Goal: Information Seeking & Learning: Learn about a topic

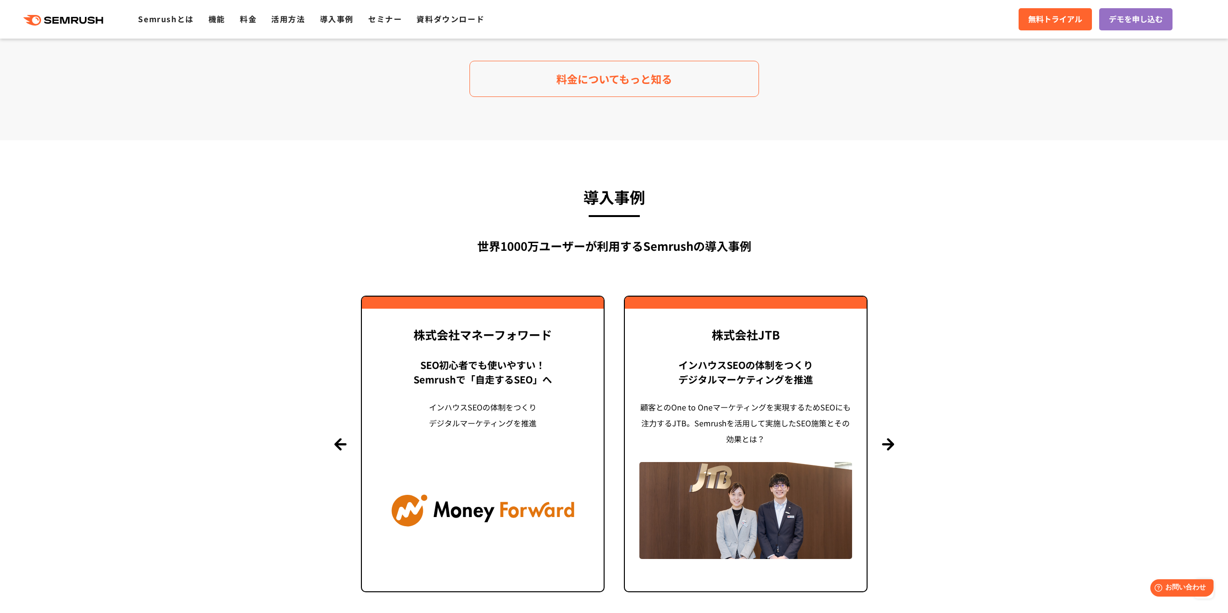
scroll to position [2172, 0]
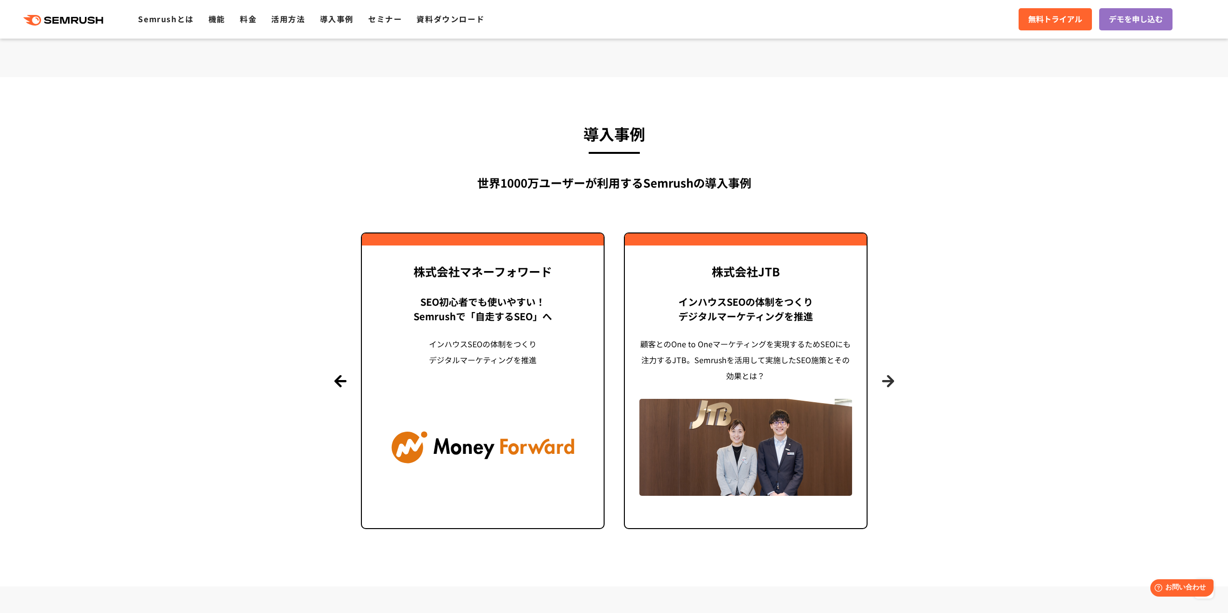
click at [889, 385] on button "Next" at bounding box center [888, 381] width 12 height 12
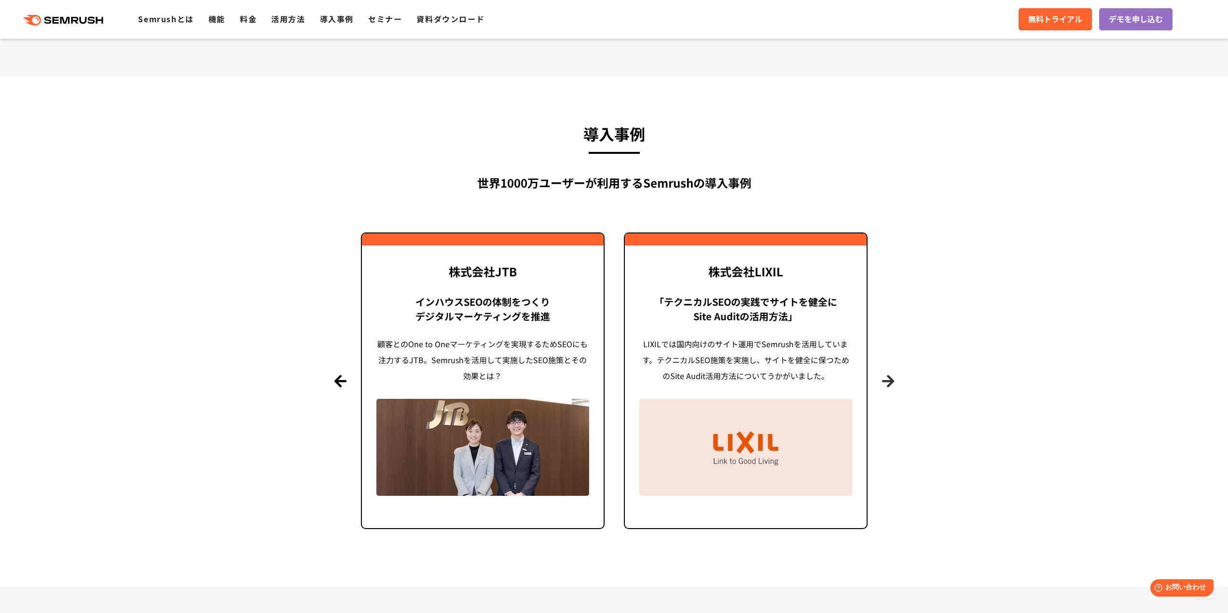
click at [889, 385] on button "Next" at bounding box center [888, 381] width 12 height 12
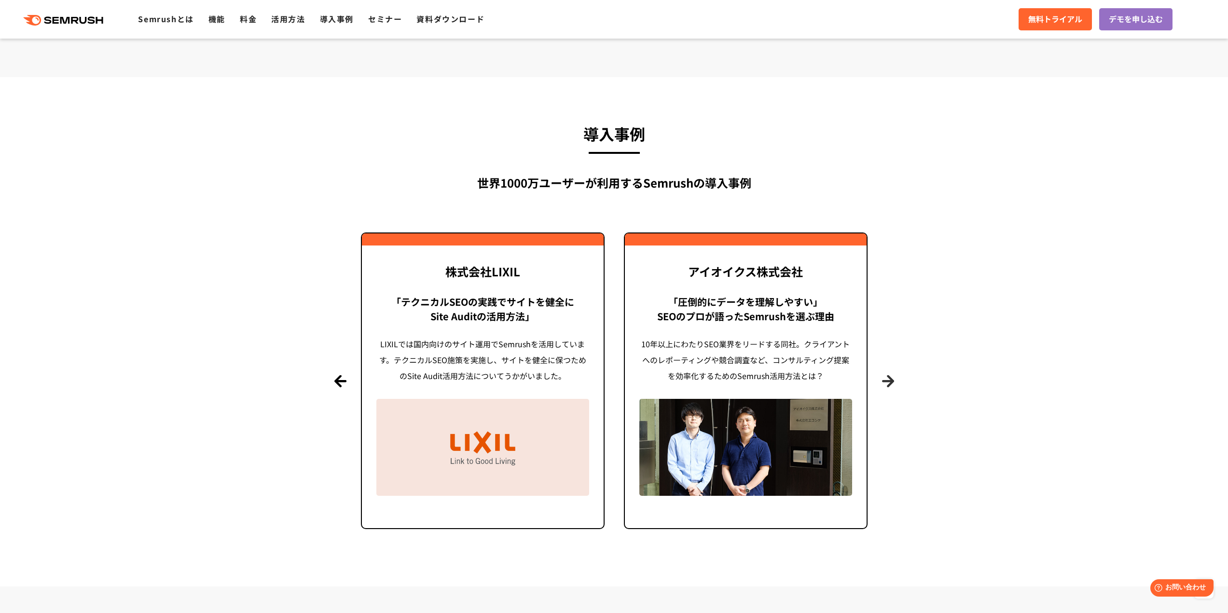
click at [889, 385] on button "Next" at bounding box center [888, 381] width 12 height 12
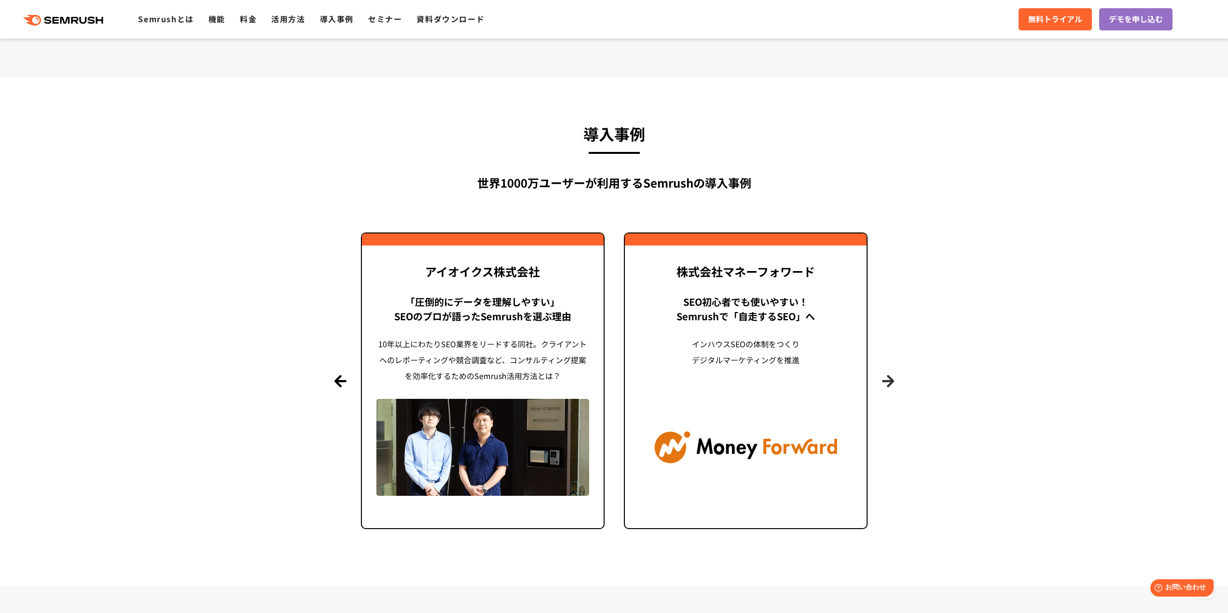
click at [889, 385] on button "Next" at bounding box center [888, 381] width 12 height 12
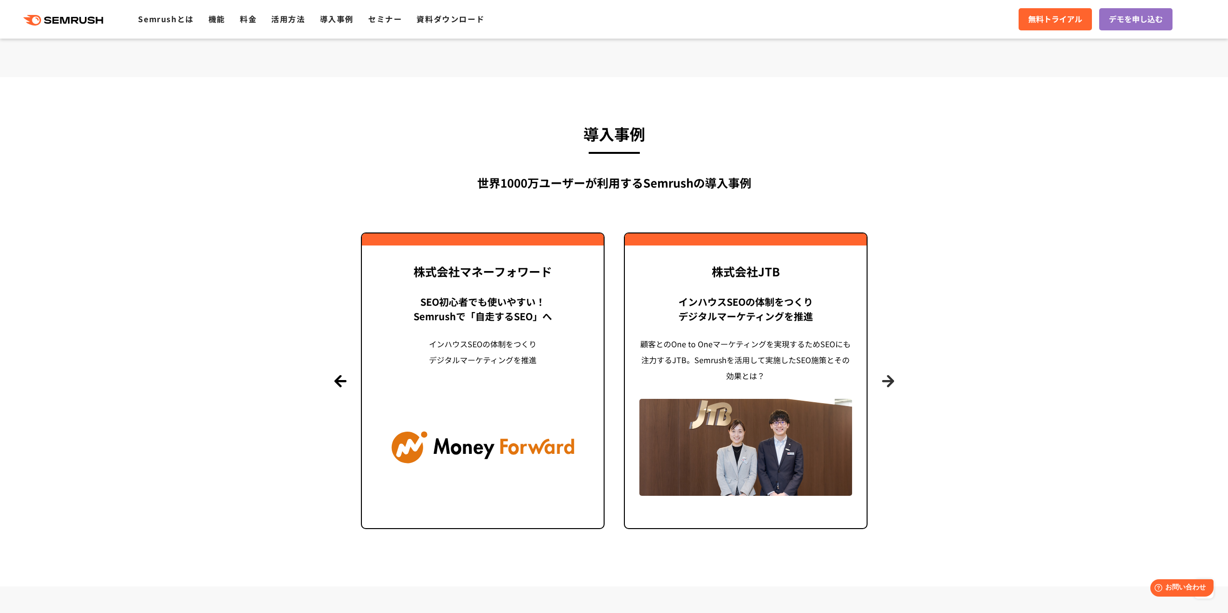
click at [889, 385] on button "Next" at bounding box center [888, 381] width 12 height 12
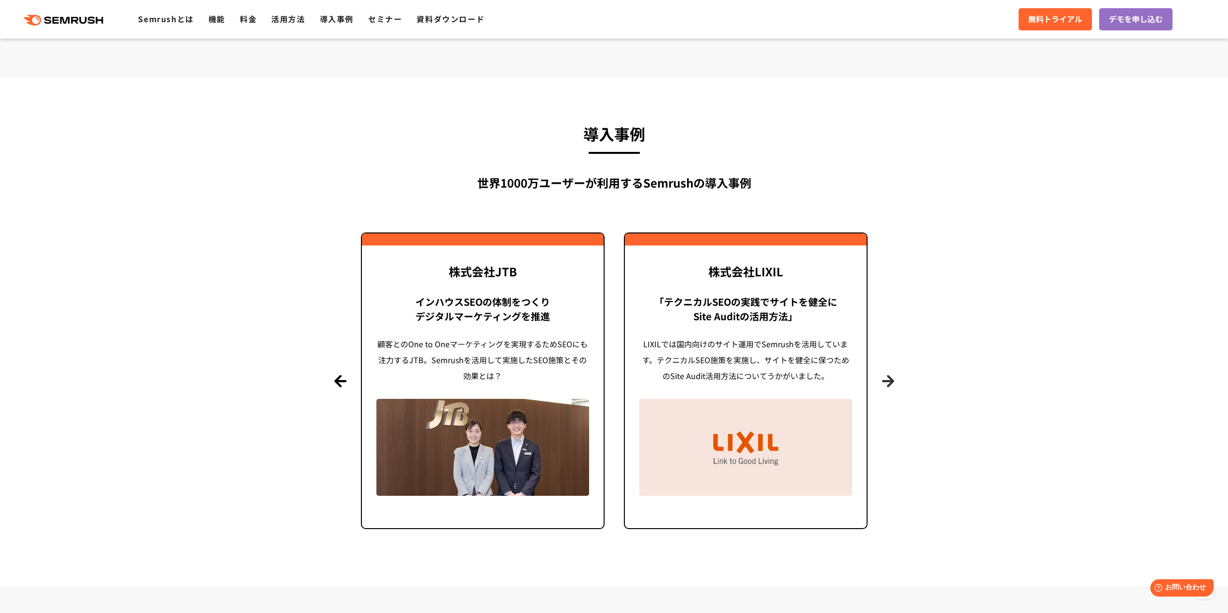
click at [889, 385] on button "Next" at bounding box center [888, 381] width 12 height 12
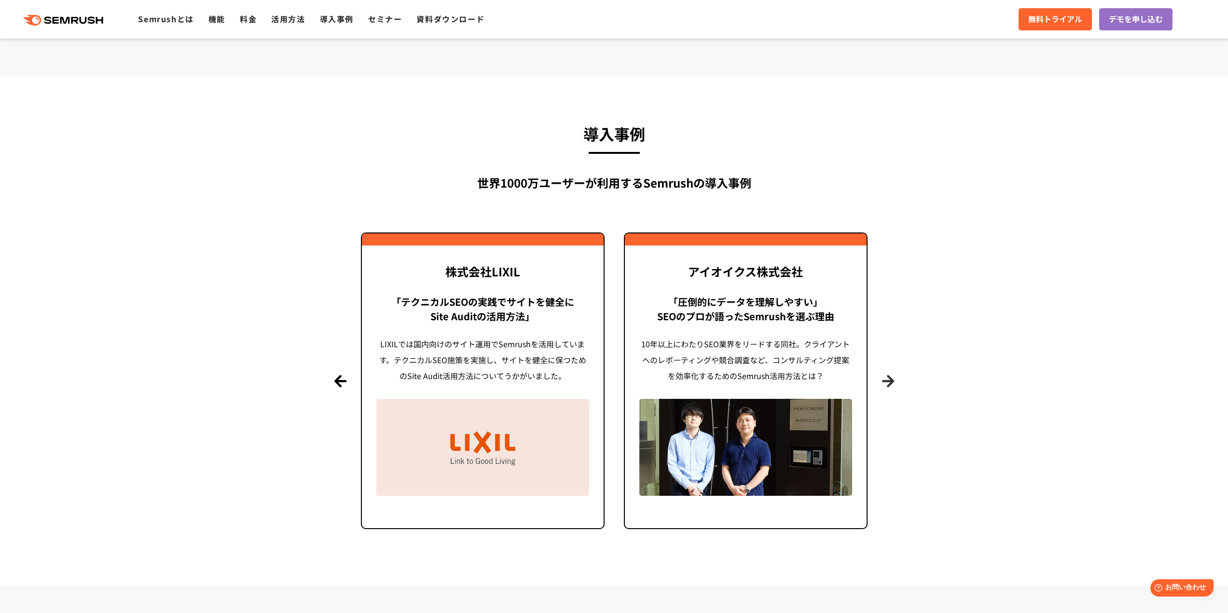
click at [889, 385] on button "Next" at bounding box center [888, 381] width 12 height 12
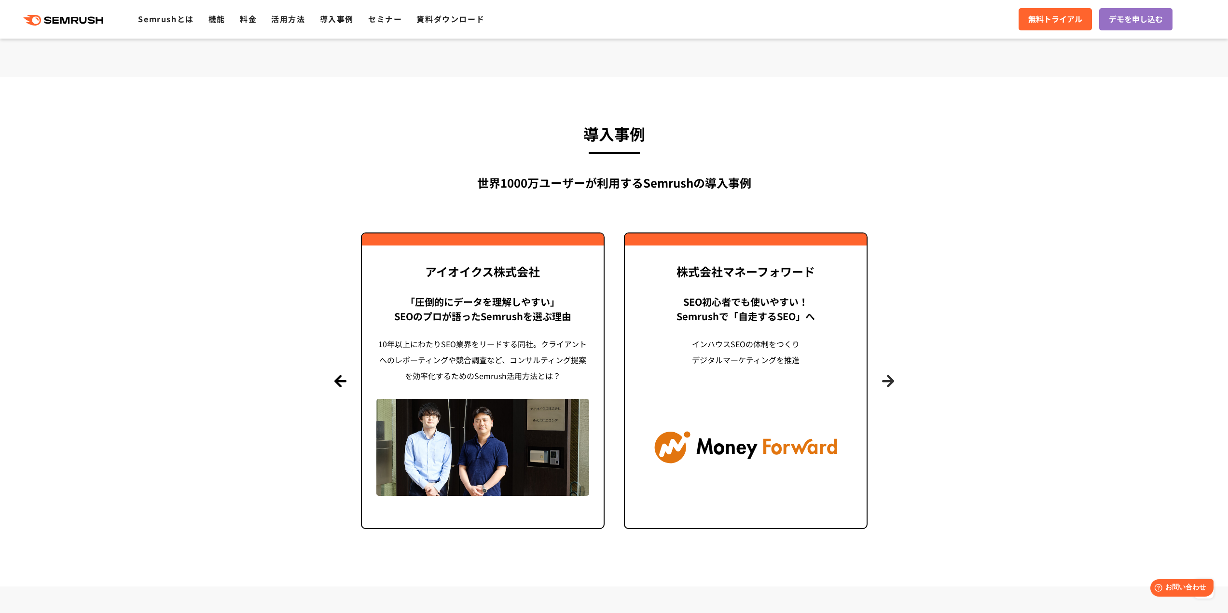
click at [889, 385] on button "Next" at bounding box center [888, 381] width 12 height 12
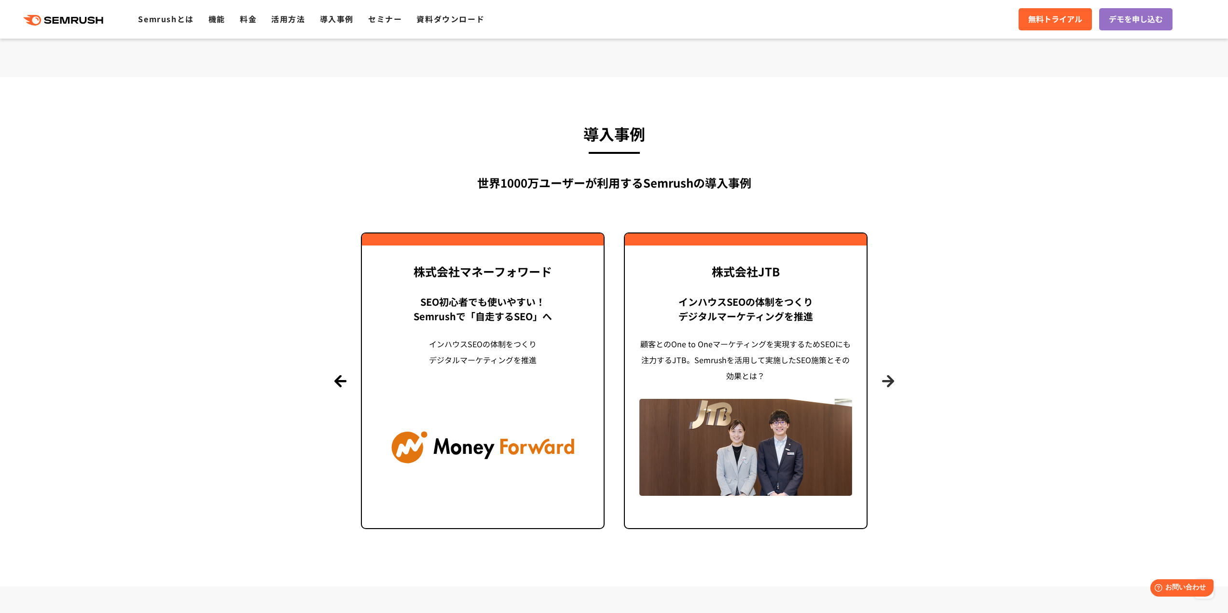
click at [889, 385] on button "Next" at bounding box center [888, 381] width 12 height 12
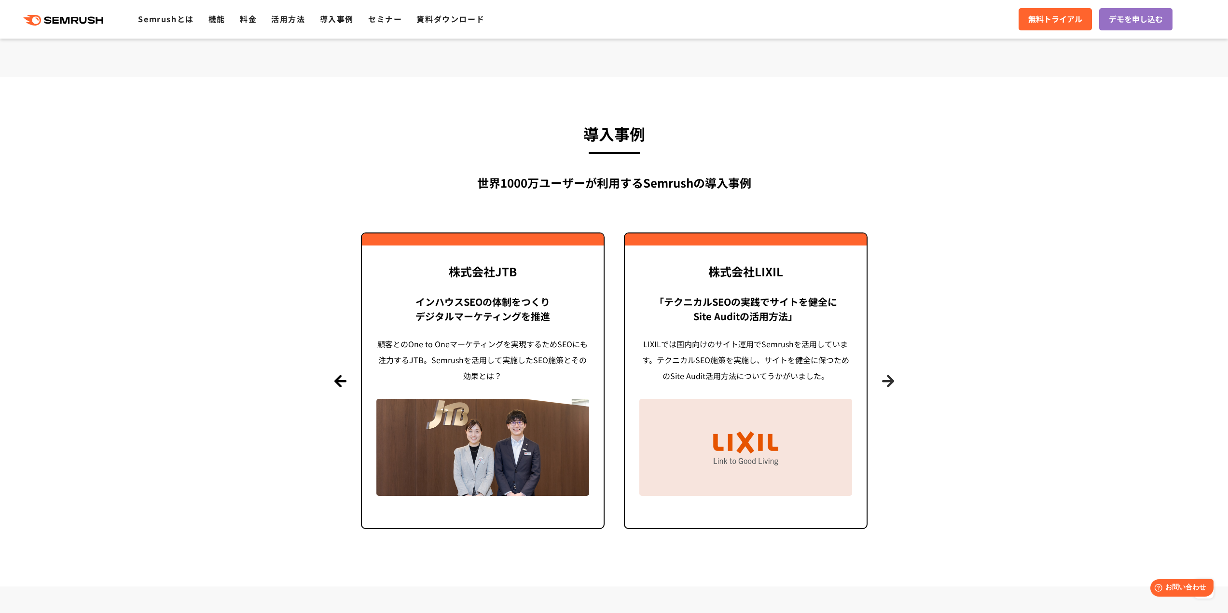
click at [889, 385] on button "Next" at bounding box center [888, 381] width 12 height 12
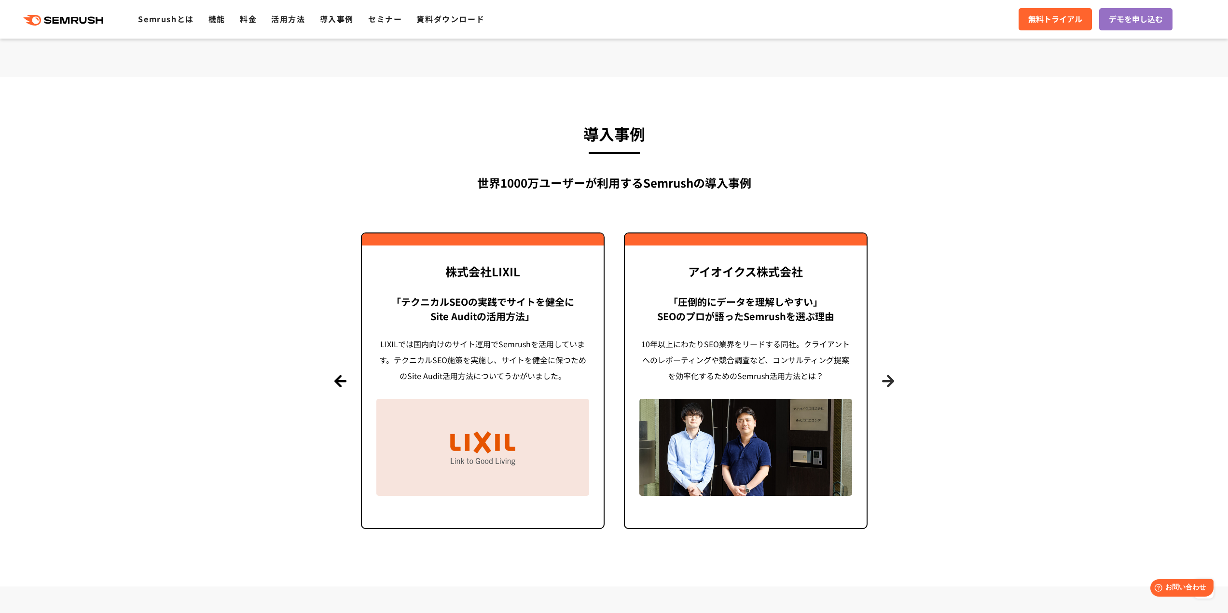
click at [889, 385] on button "Next" at bounding box center [888, 381] width 12 height 12
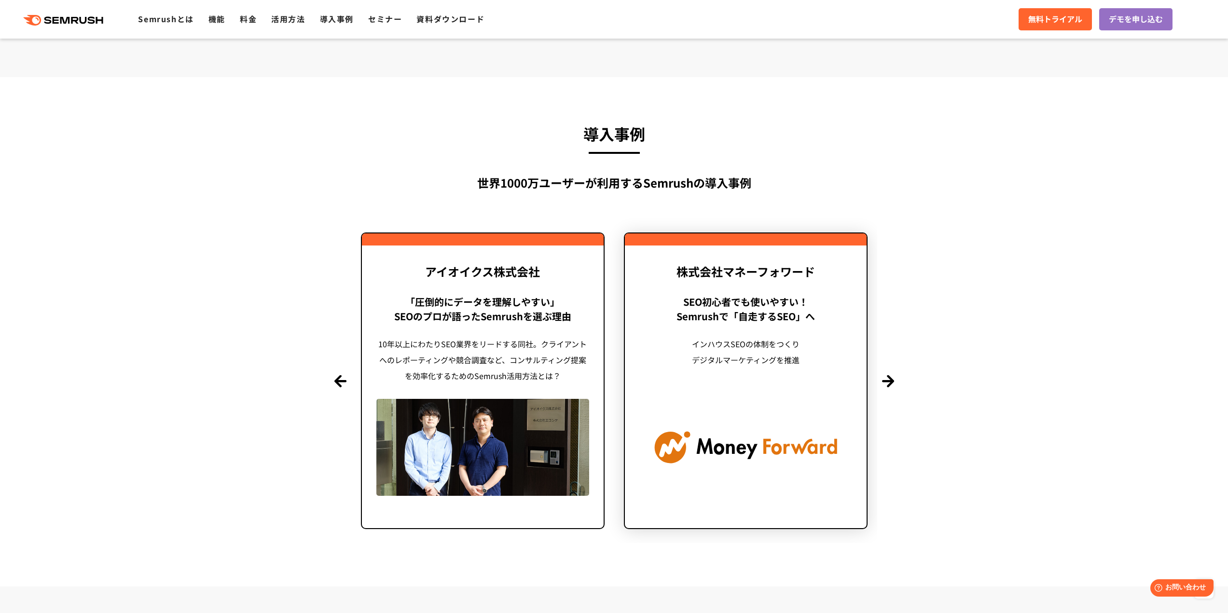
click at [762, 357] on div "インハウスSEOの体制をつくり デジタルマーケティングを推進" at bounding box center [746, 360] width 213 height 48
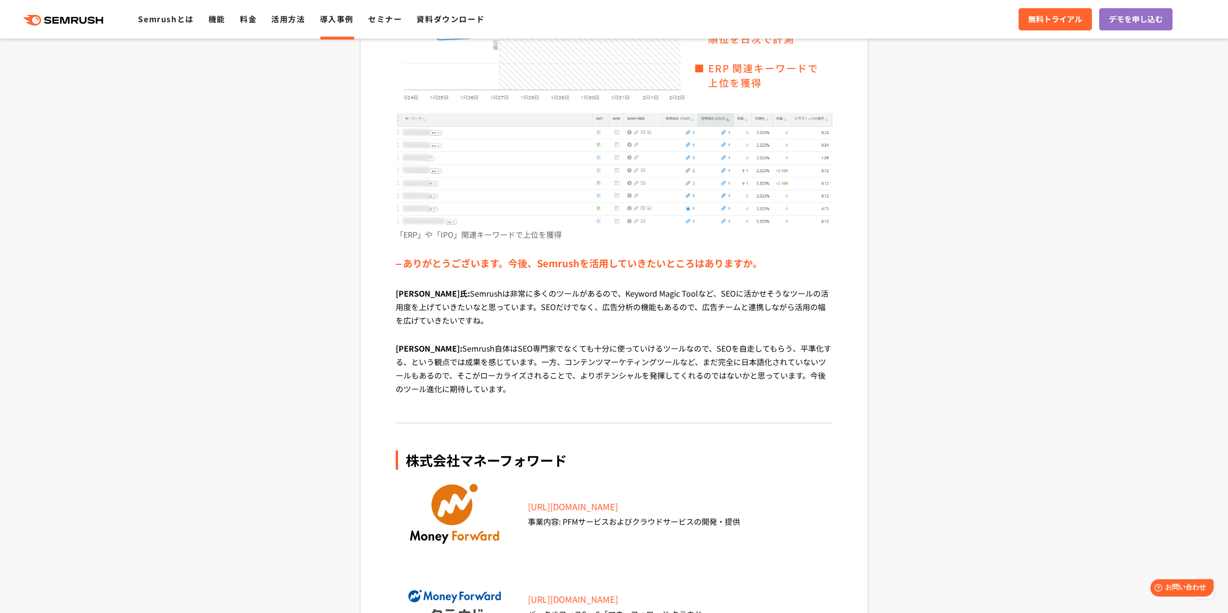
scroll to position [3234, 0]
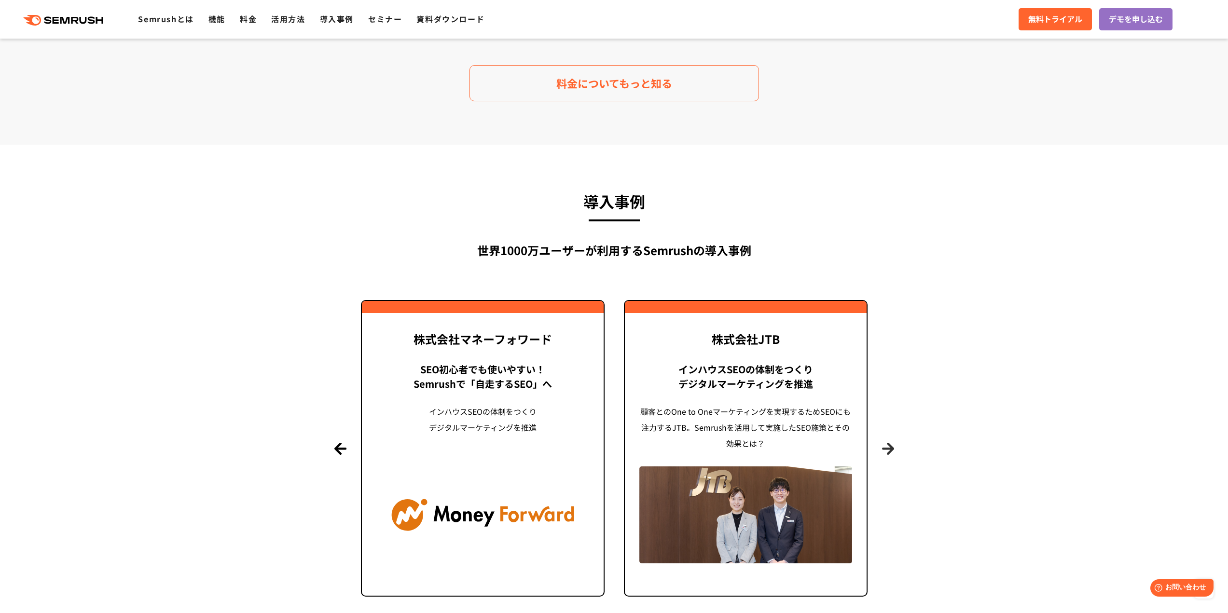
click at [882, 443] on button "Next" at bounding box center [888, 449] width 12 height 12
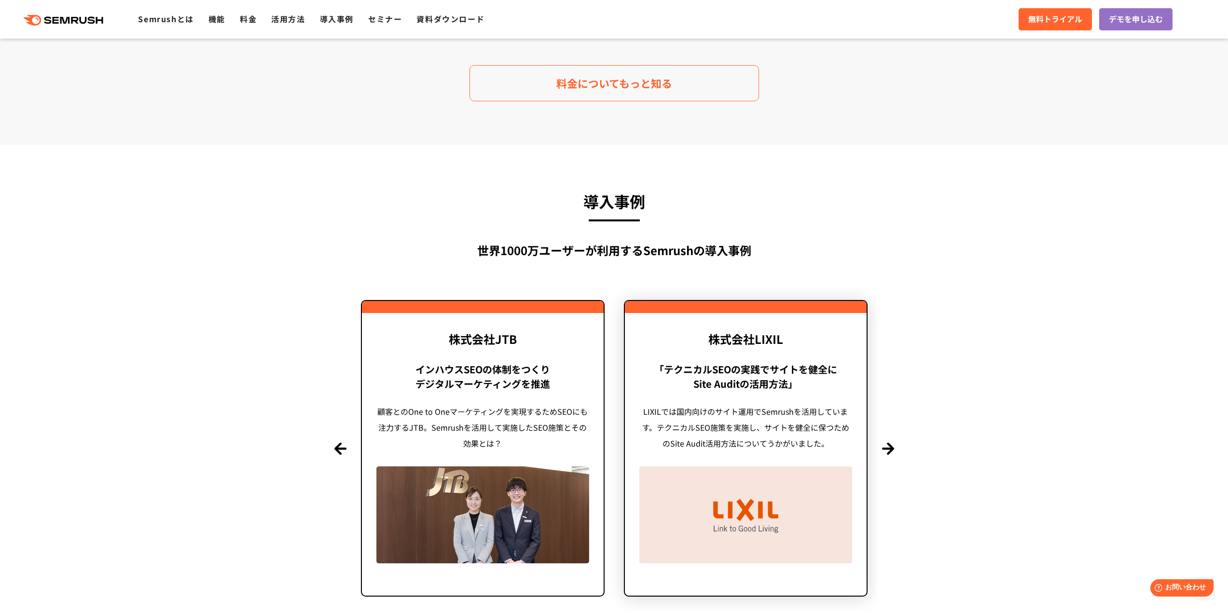
click at [810, 404] on div "LIXILでは国内向けのサイト運用でSemrushを活用しています。テクニカルSEO施策を実施し、サイトを健全に保つためのSite Audit活用方法について…" at bounding box center [746, 428] width 213 height 48
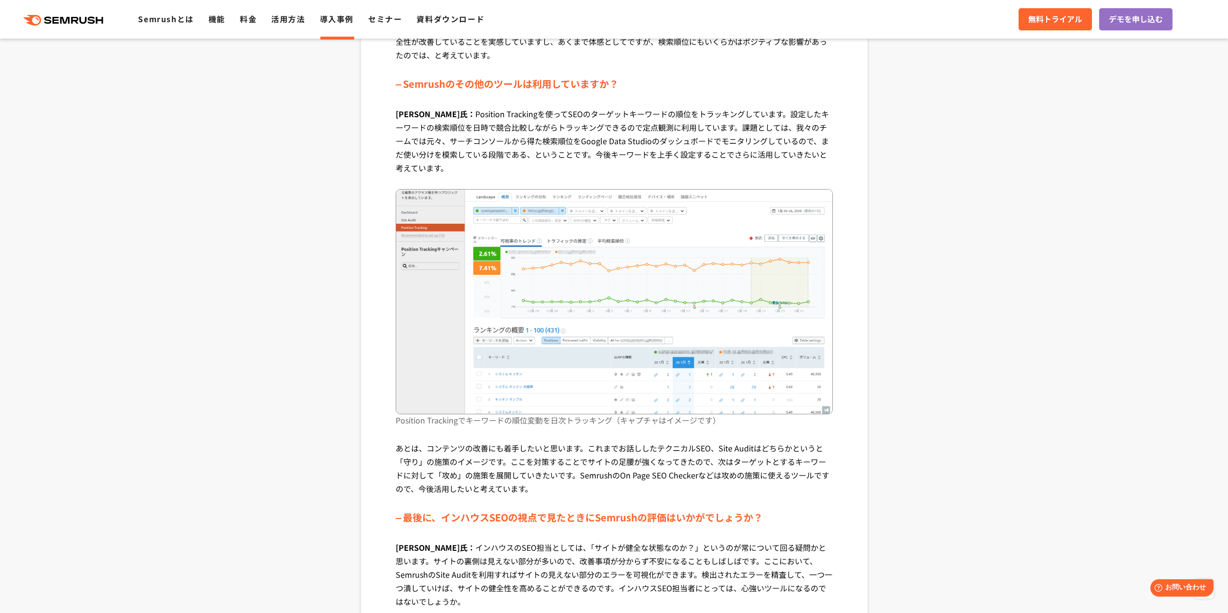
scroll to position [3041, 0]
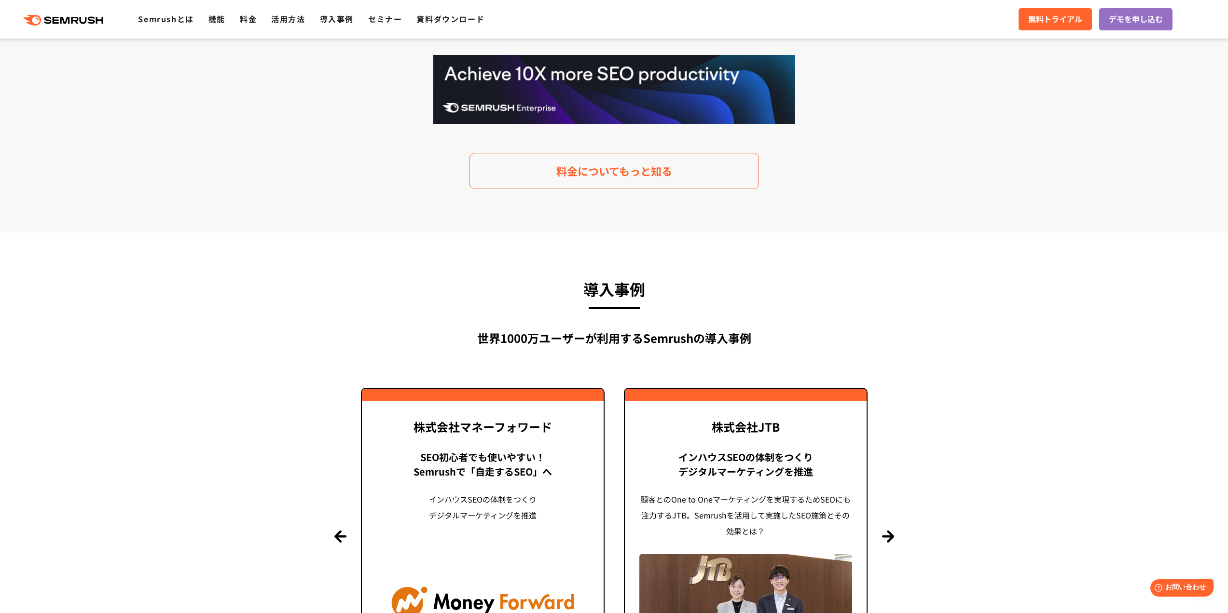
scroll to position [1786, 0]
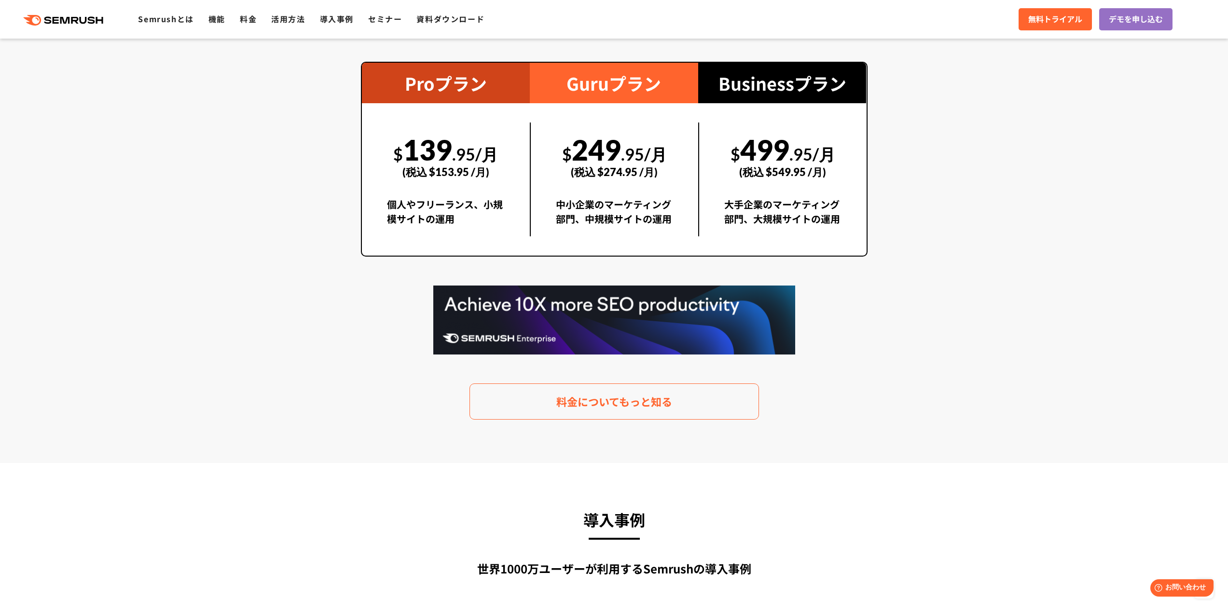
drag, startPoint x: 483, startPoint y: 194, endPoint x: 486, endPoint y: 188, distance: 5.8
click at [483, 193] on div "$ 139 .95/月 (税込 $153.95 /月) 個人やフリーランス、小規模サイトの運用" at bounding box center [446, 180] width 168 height 114
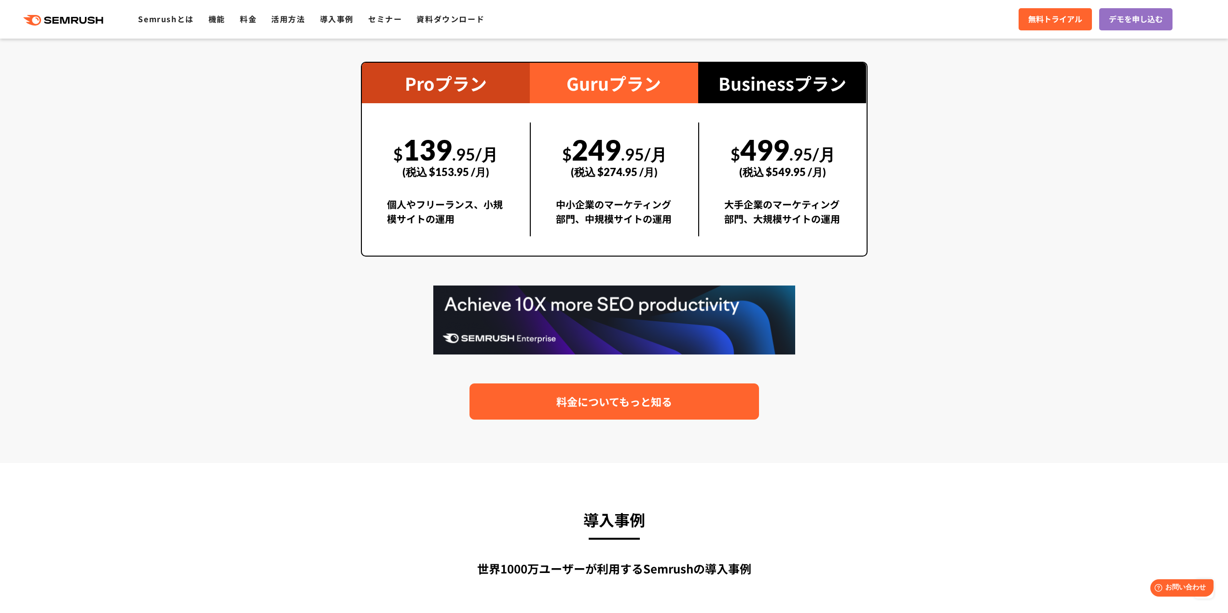
click at [618, 416] on link "料金についてもっと知る" at bounding box center [615, 402] width 290 height 36
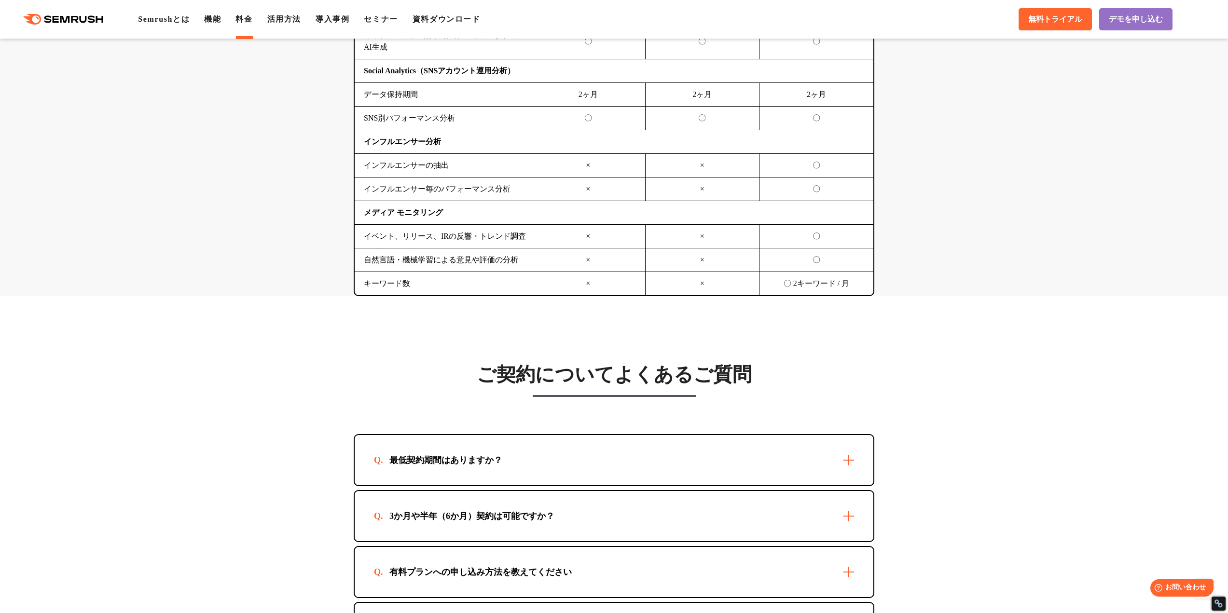
scroll to position [2703, 0]
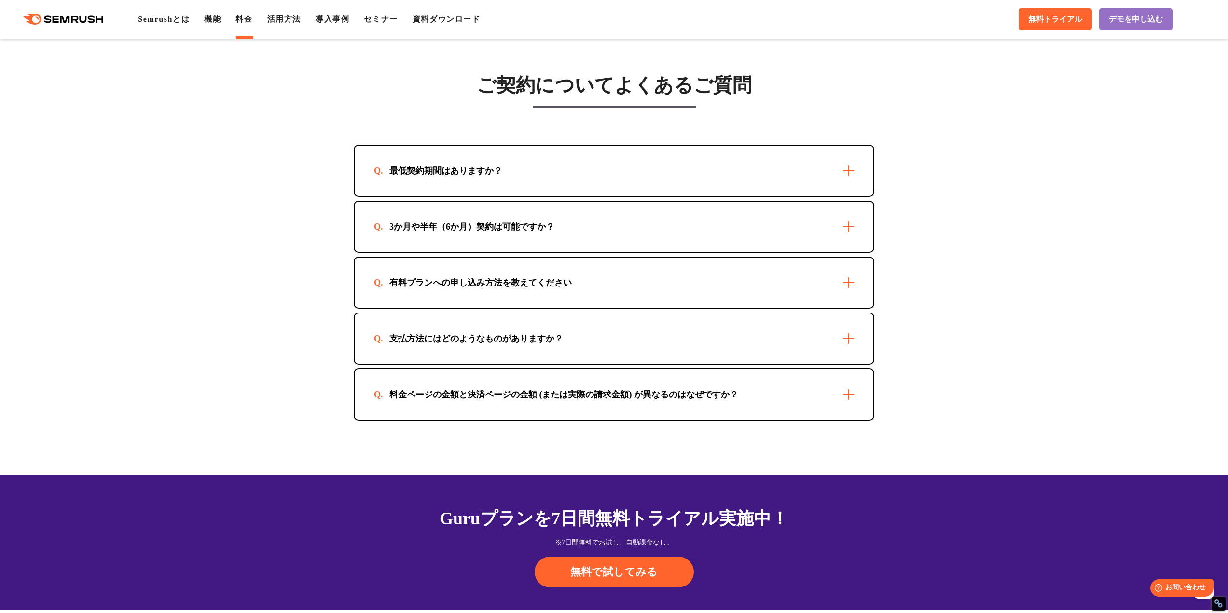
click at [752, 218] on div "3か月や半年（6か月）契約は可能ですか？" at bounding box center [614, 227] width 519 height 50
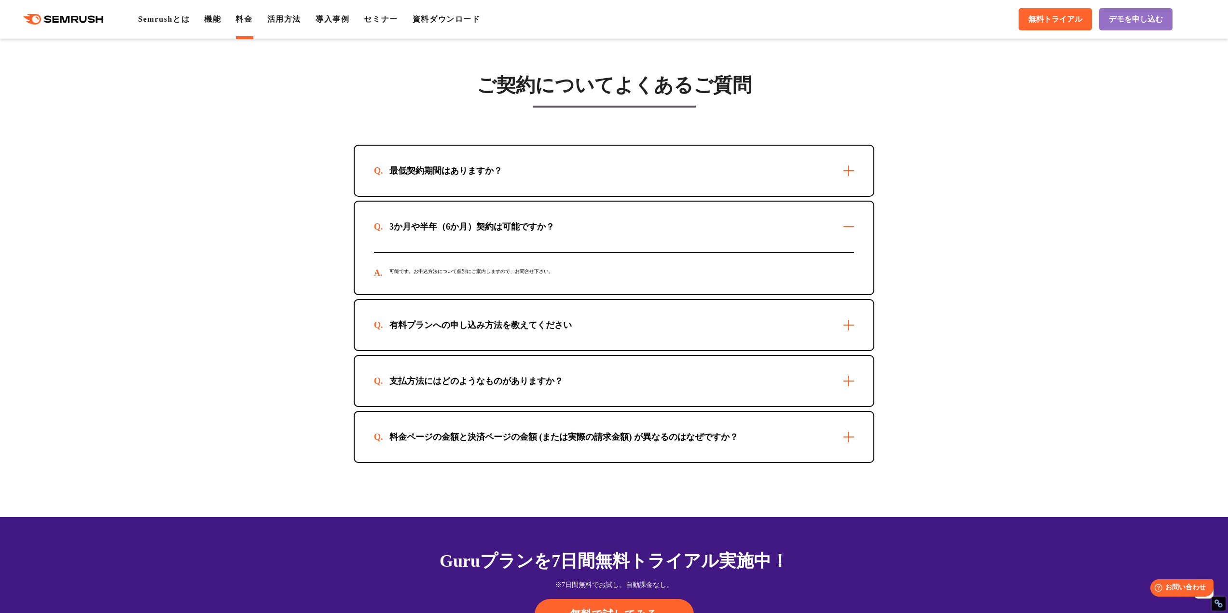
click at [752, 218] on div "3か月や半年（6か月）契約は可能ですか？" at bounding box center [614, 227] width 519 height 50
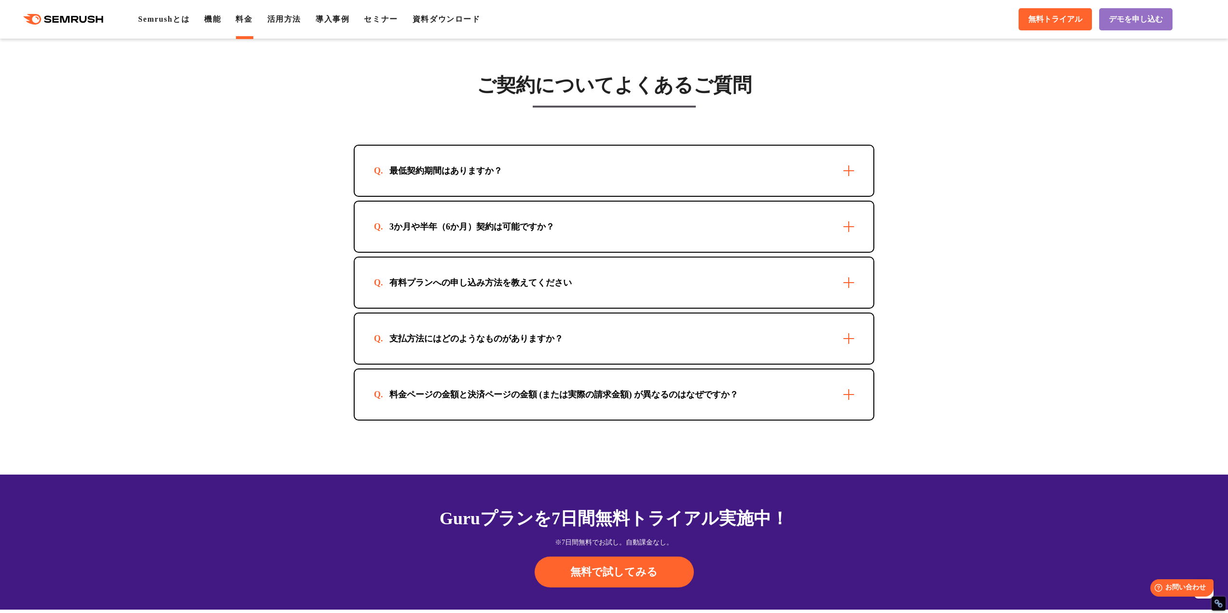
click at [753, 175] on div "最低契約期間はありますか？" at bounding box center [614, 171] width 519 height 50
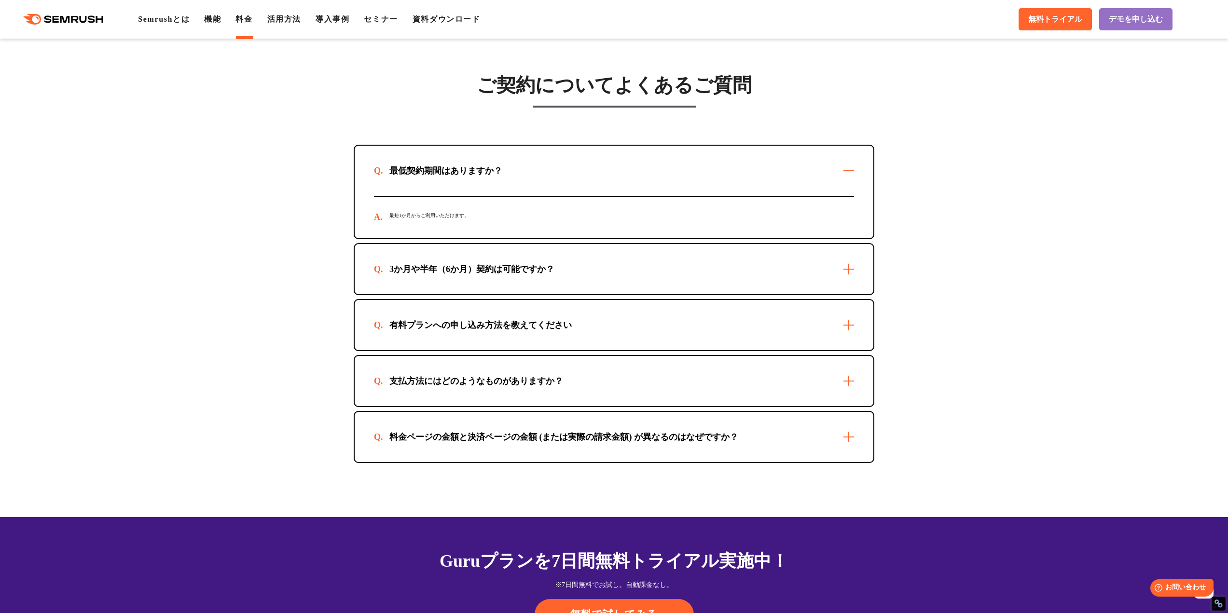
click at [753, 175] on div "最低契約期間はありますか？" at bounding box center [614, 171] width 519 height 50
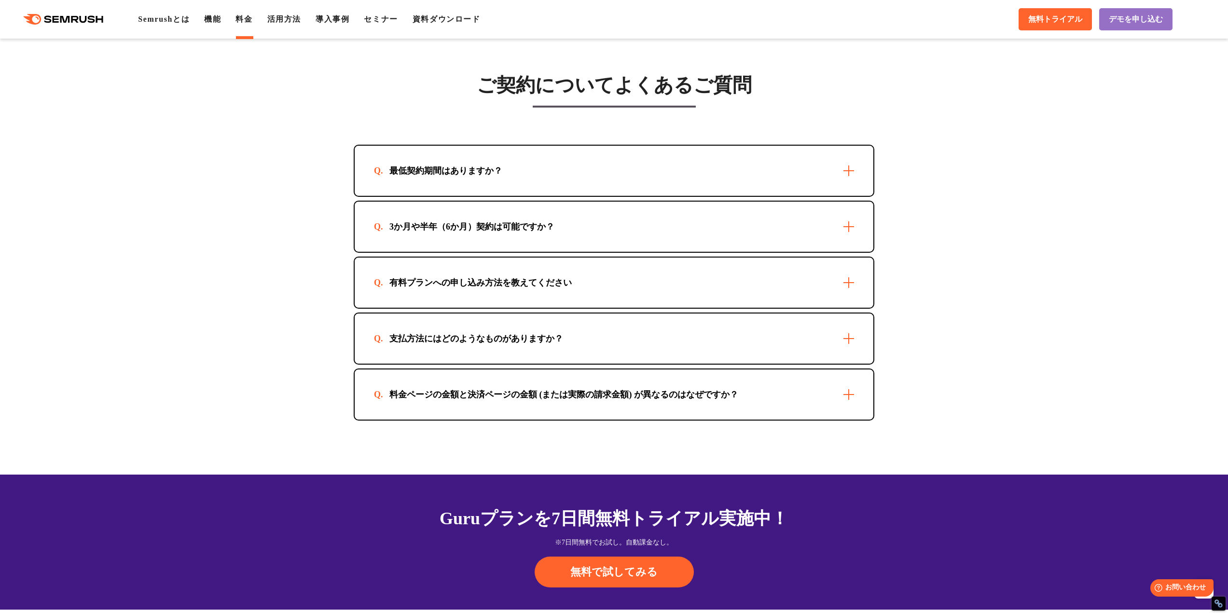
click at [679, 280] on div "有料プランへの申し込み方法を教えてください" at bounding box center [614, 283] width 519 height 50
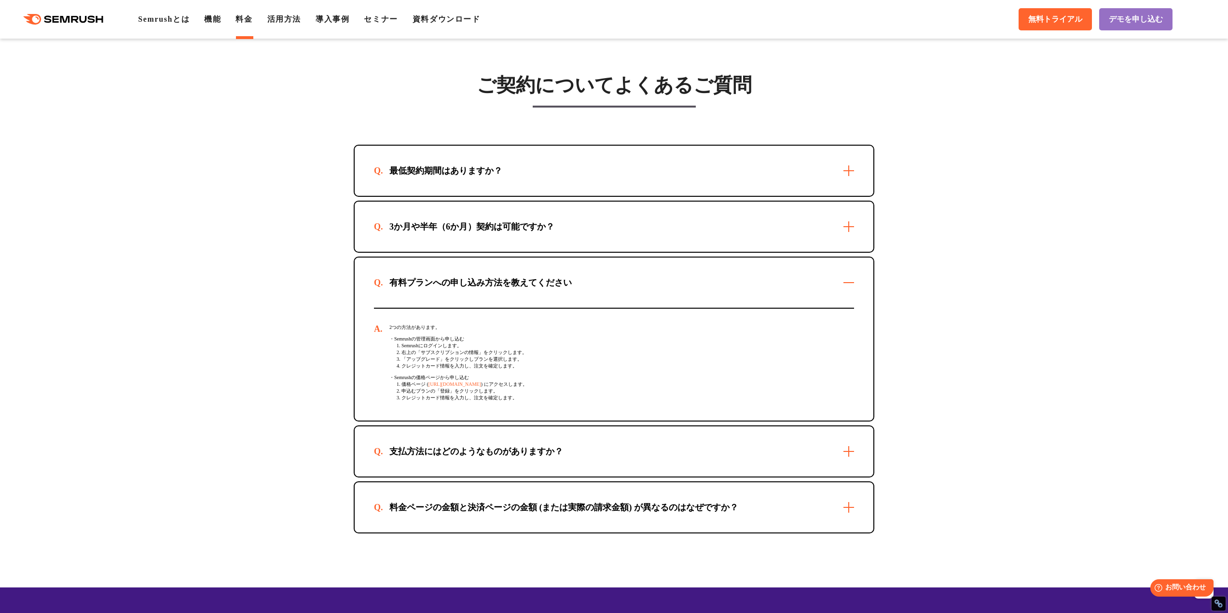
click at [679, 280] on div "有料プランへの申し込み方法を教えてください" at bounding box center [614, 283] width 519 height 50
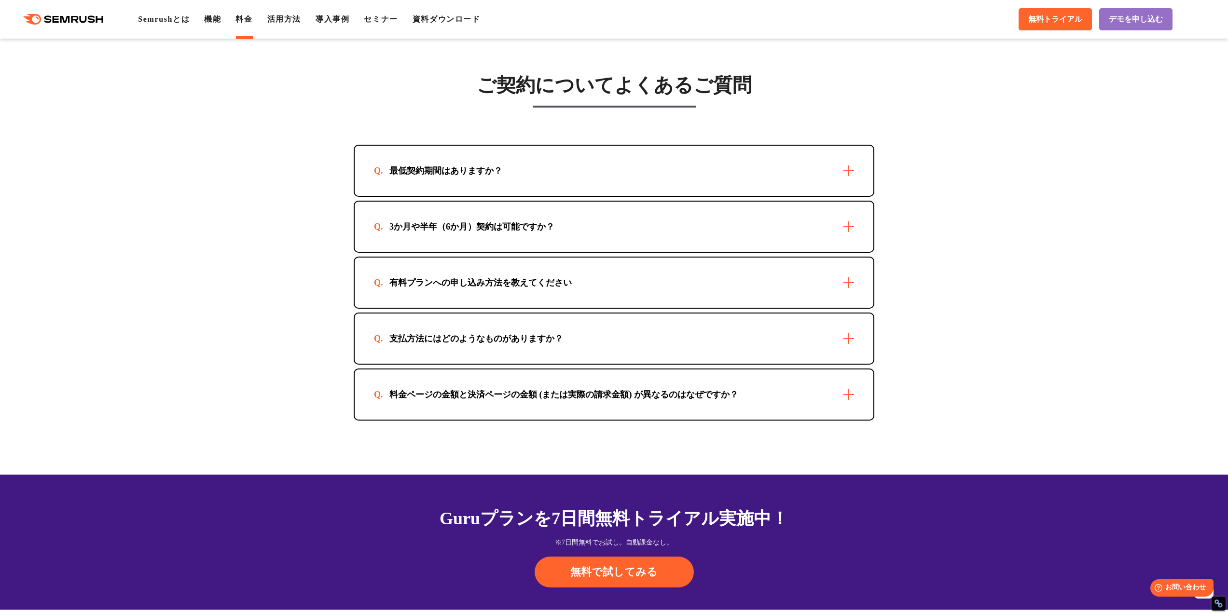
click at [634, 351] on div "支払方法にはどのようなものがありますか？" at bounding box center [614, 339] width 519 height 50
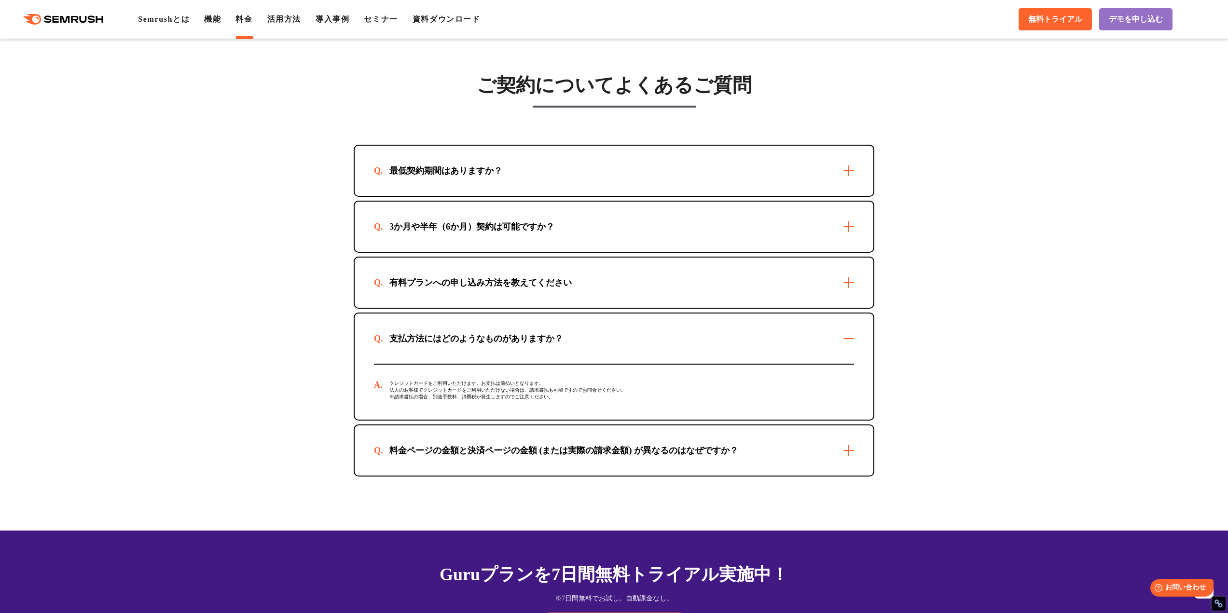
click at [634, 350] on div "支払方法にはどのようなものがありますか？" at bounding box center [614, 339] width 519 height 50
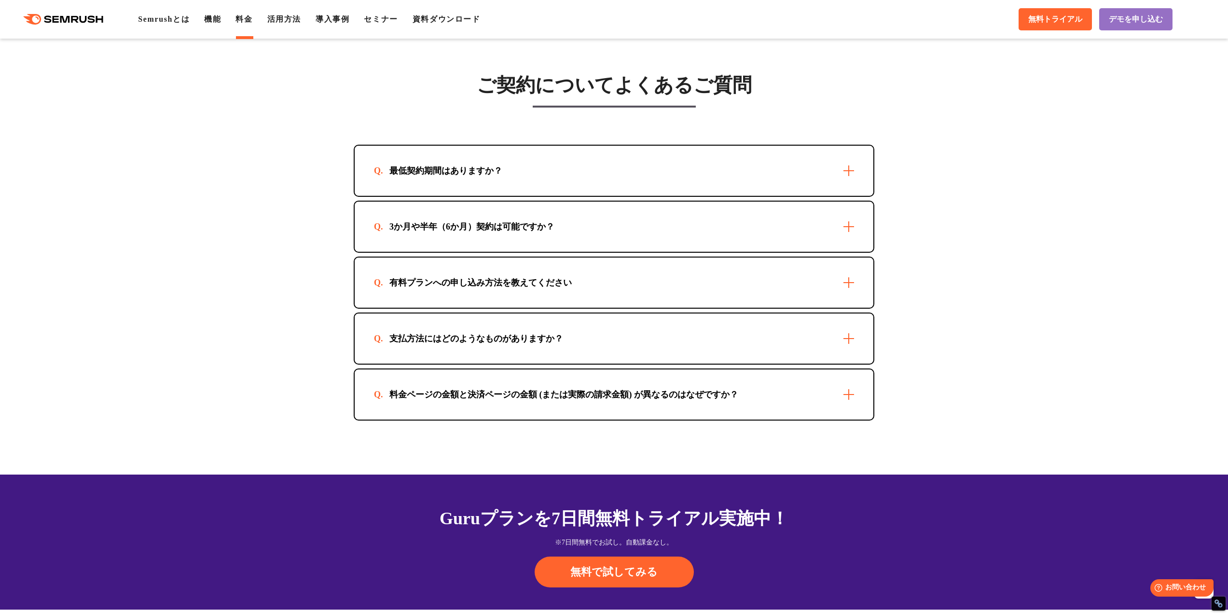
click at [606, 388] on div "料金ページの金額と決済ページの金額 (または実際の請求金額) が異なるのはなぜですか？" at bounding box center [614, 395] width 519 height 50
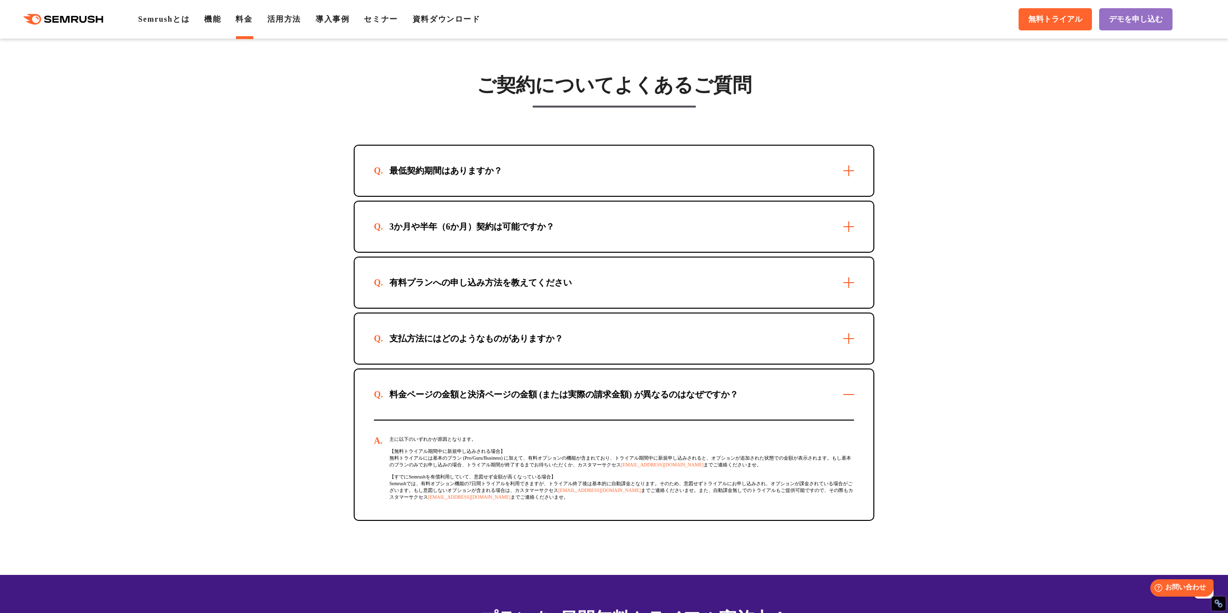
click at [606, 388] on div "料金ページの金額と決済ページの金額 (または実際の請求金額) が異なるのはなぜですか？" at bounding box center [614, 395] width 519 height 50
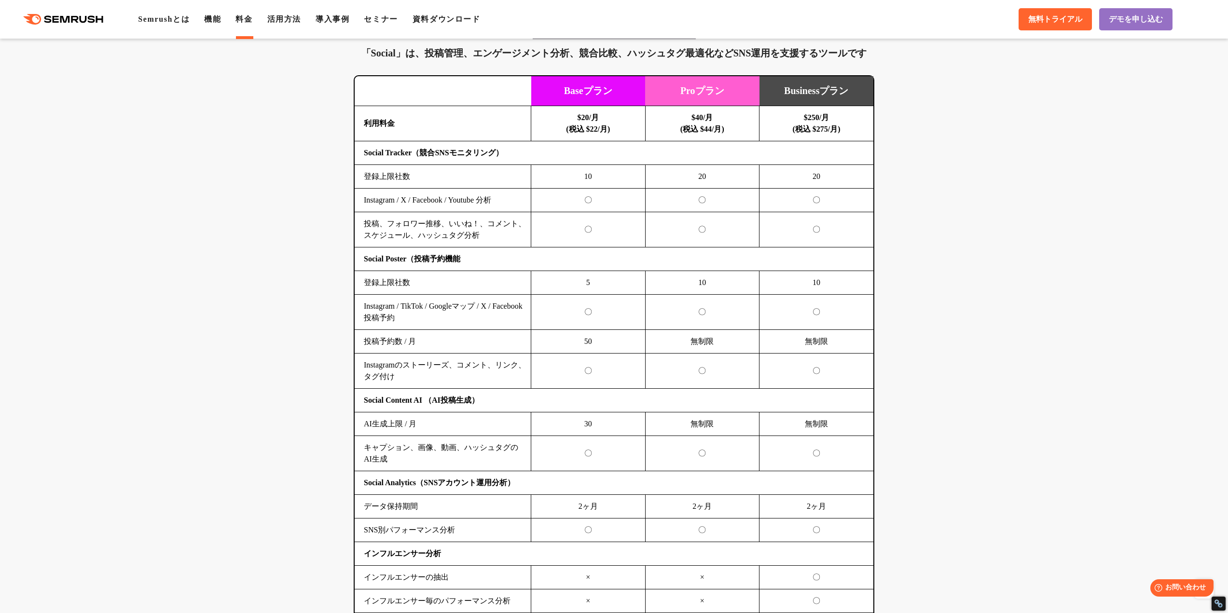
scroll to position [1931, 0]
